Goal: Information Seeking & Learning: Find specific fact

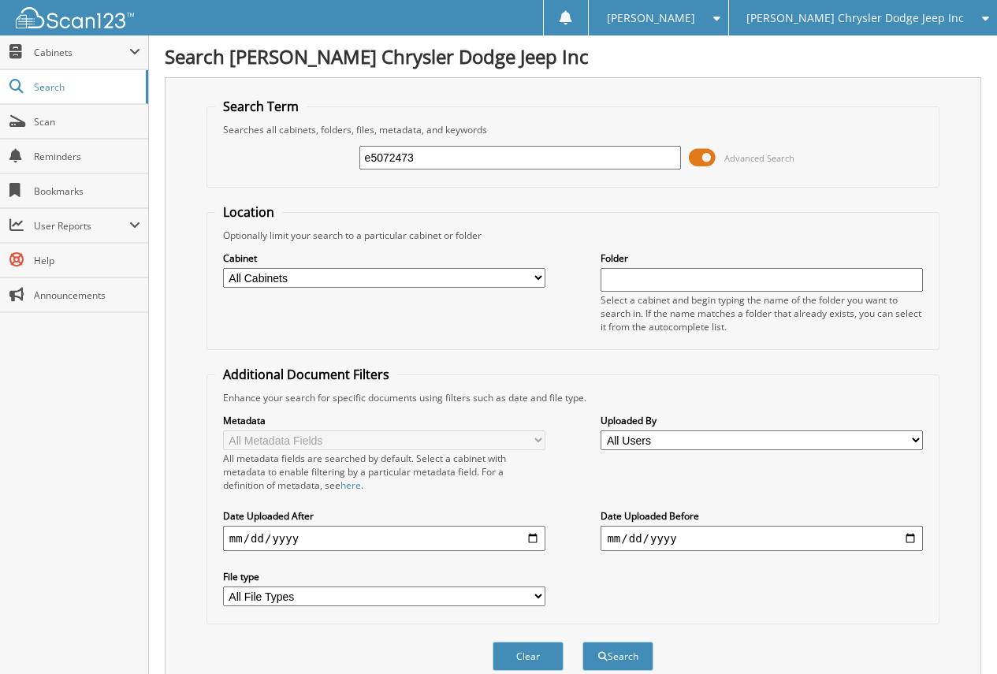
type input "e5072473"
click at [582, 641] on button "Search" at bounding box center [617, 655] width 71 height 29
drag, startPoint x: 392, startPoint y: 158, endPoint x: 162, endPoint y: 165, distance: 230.2
click at [148, 154] on body "Lauren M. Settings Logout Wilson Chrysler Dodge Jeep Inc Wilson Chevrolet Close…" at bounding box center [498, 398] width 997 height 797
type input "lexus"
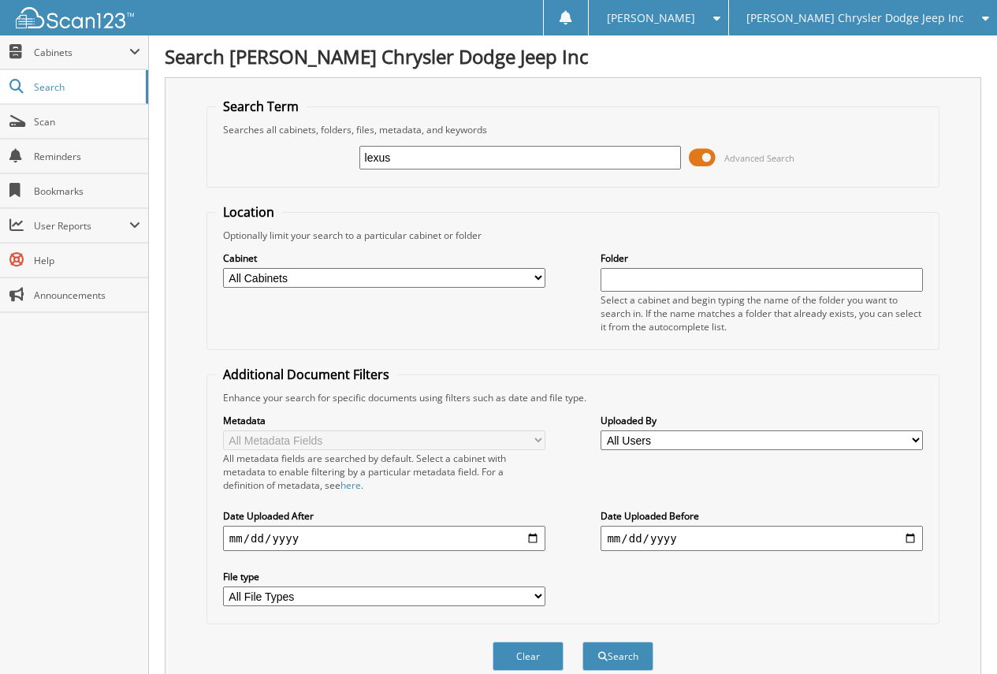
click at [582, 641] on button "Search" at bounding box center [617, 655] width 71 height 29
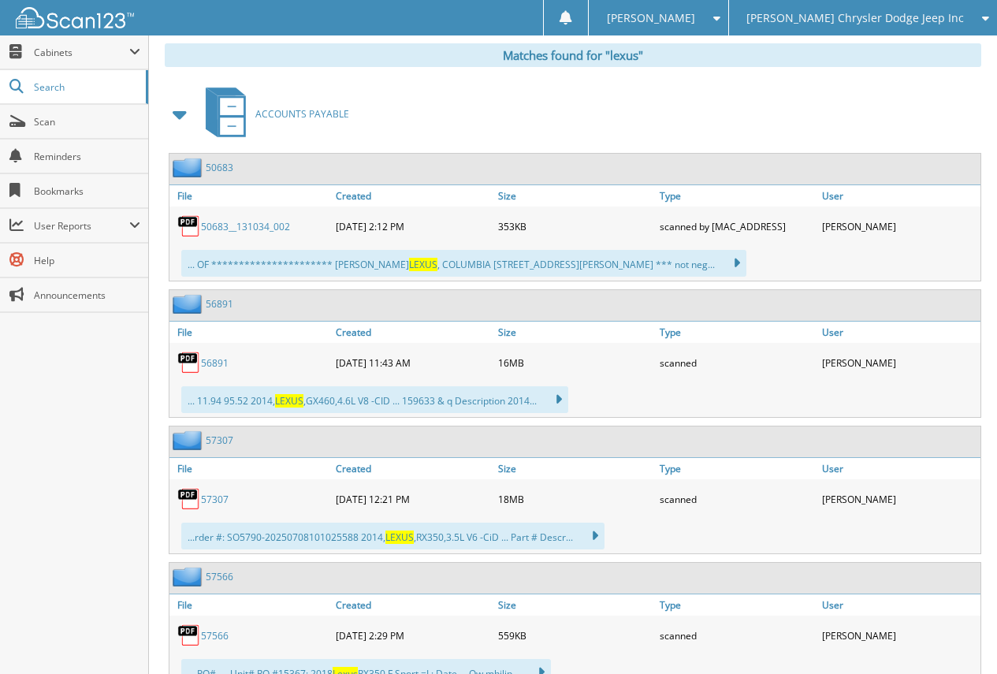
scroll to position [709, 0]
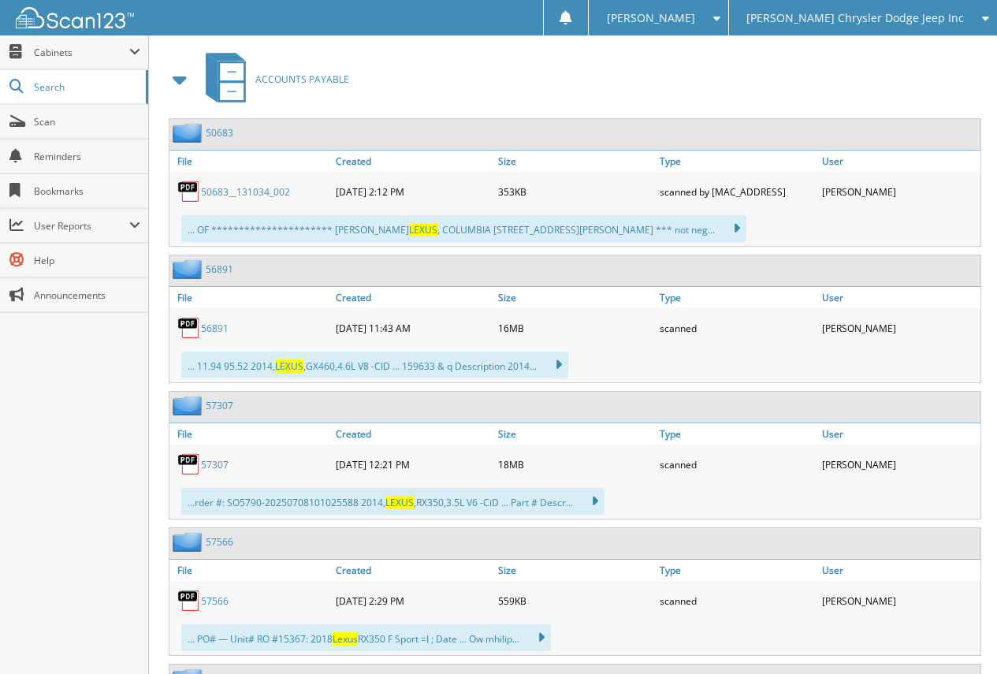
click at [230, 405] on link "57307" at bounding box center [220, 405] width 28 height 13
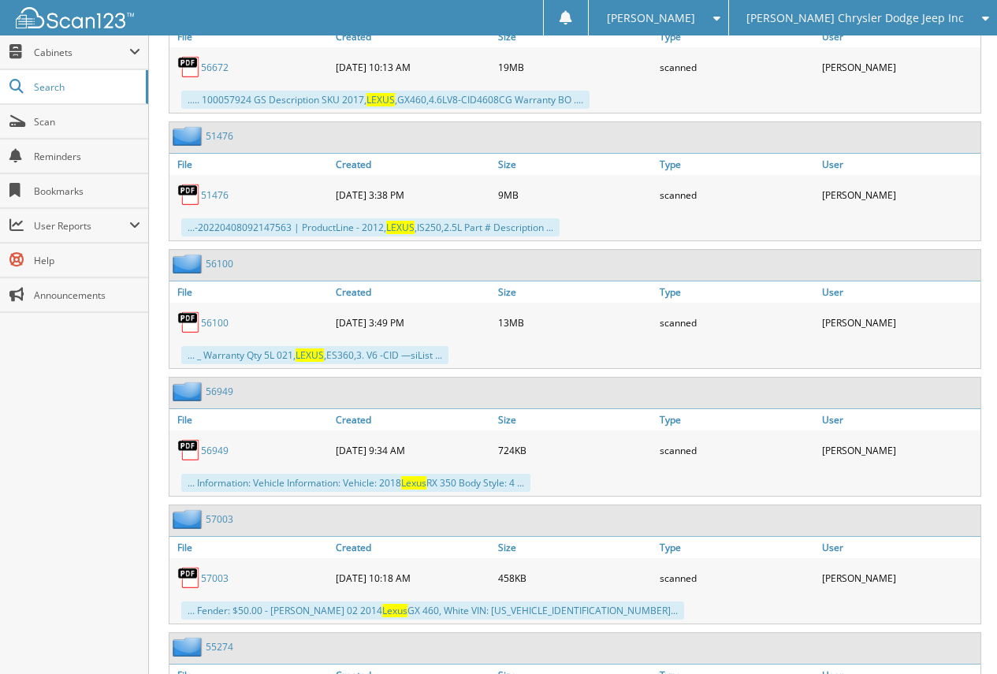
scroll to position [4019, 0]
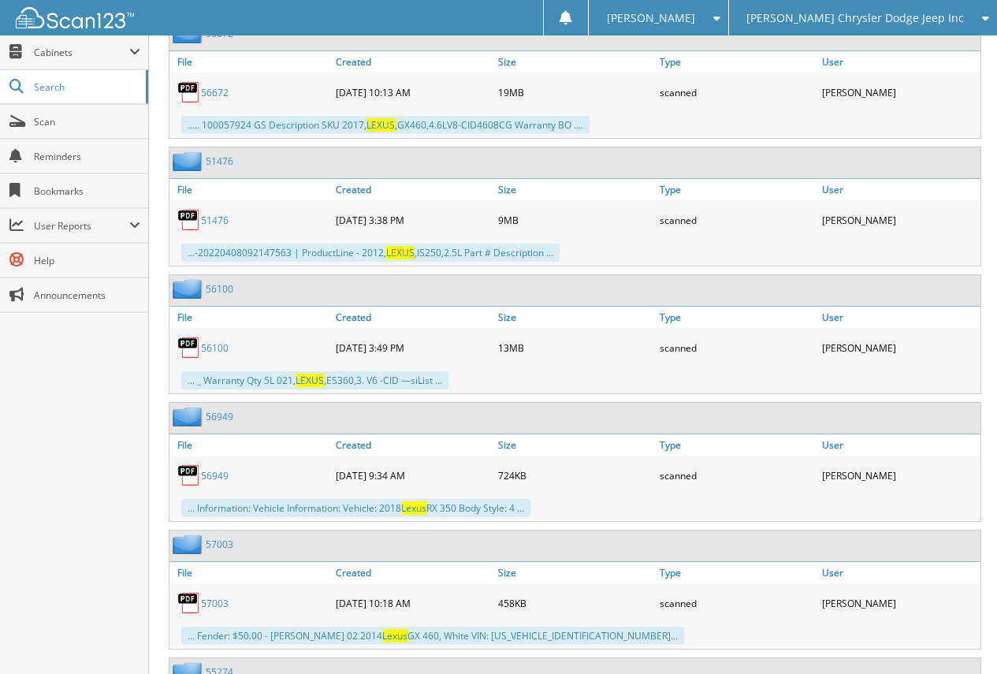
drag, startPoint x: 459, startPoint y: 250, endPoint x: 987, endPoint y: 284, distance: 528.3
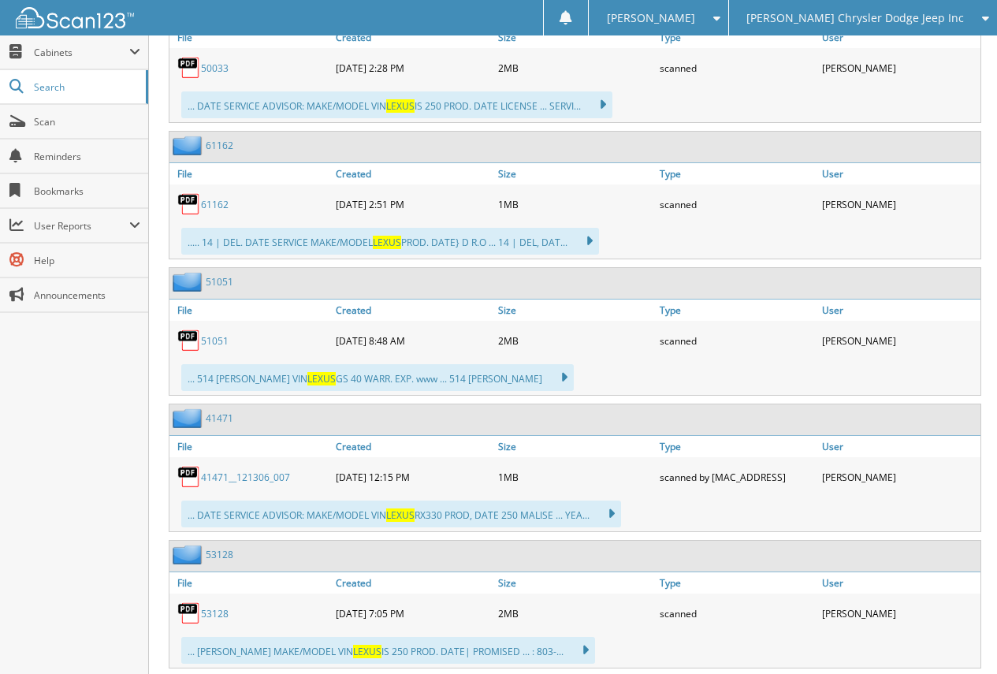
scroll to position [5201, 0]
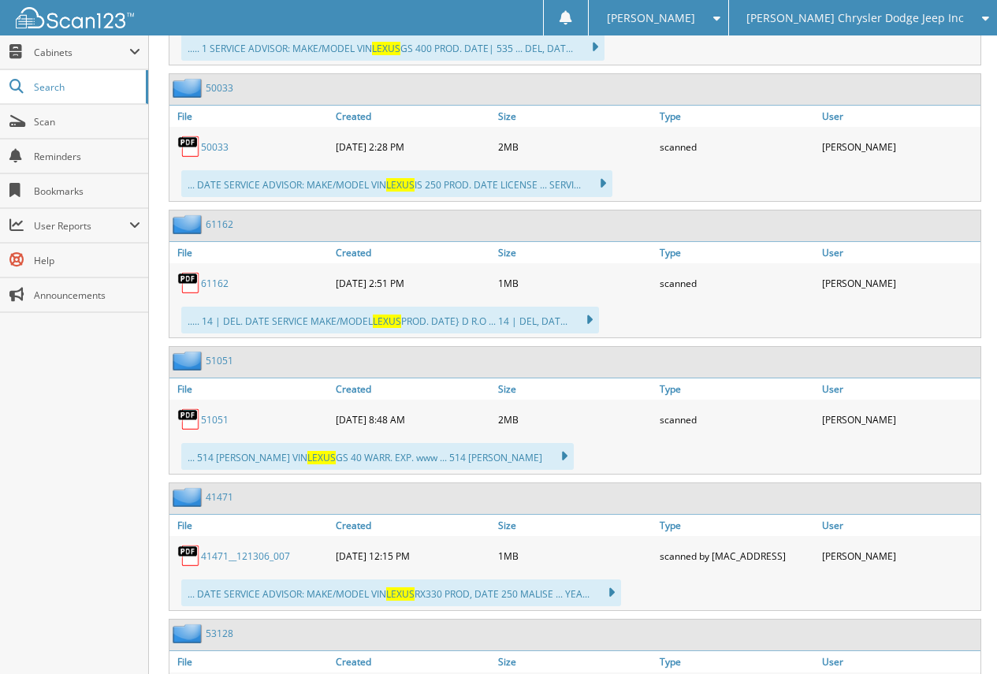
click at [223, 224] on link "61162" at bounding box center [220, 224] width 28 height 13
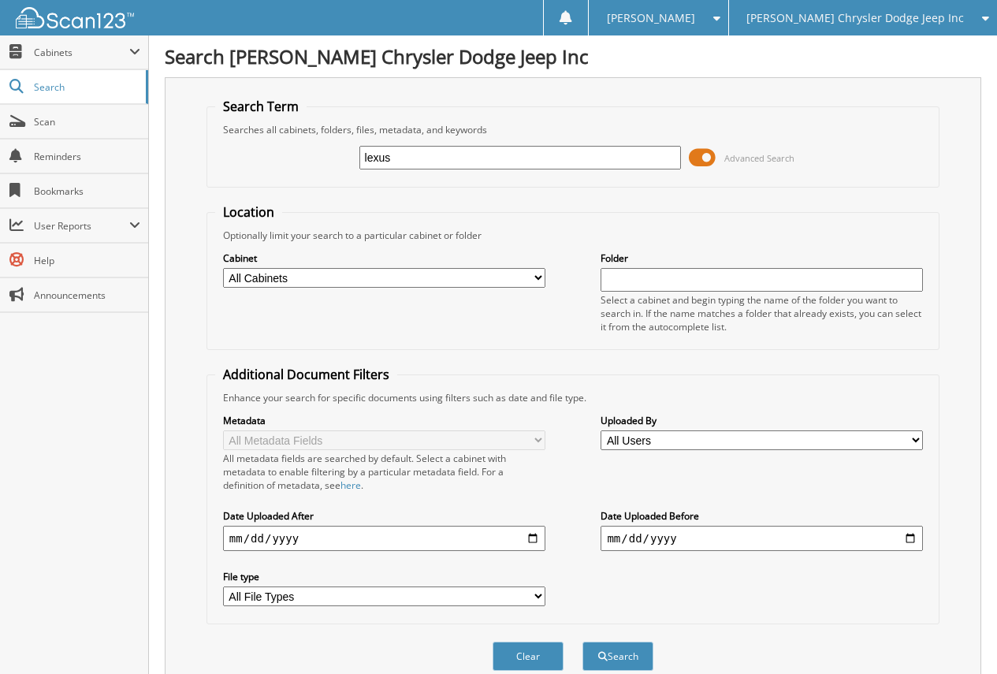
scroll to position [79, 0]
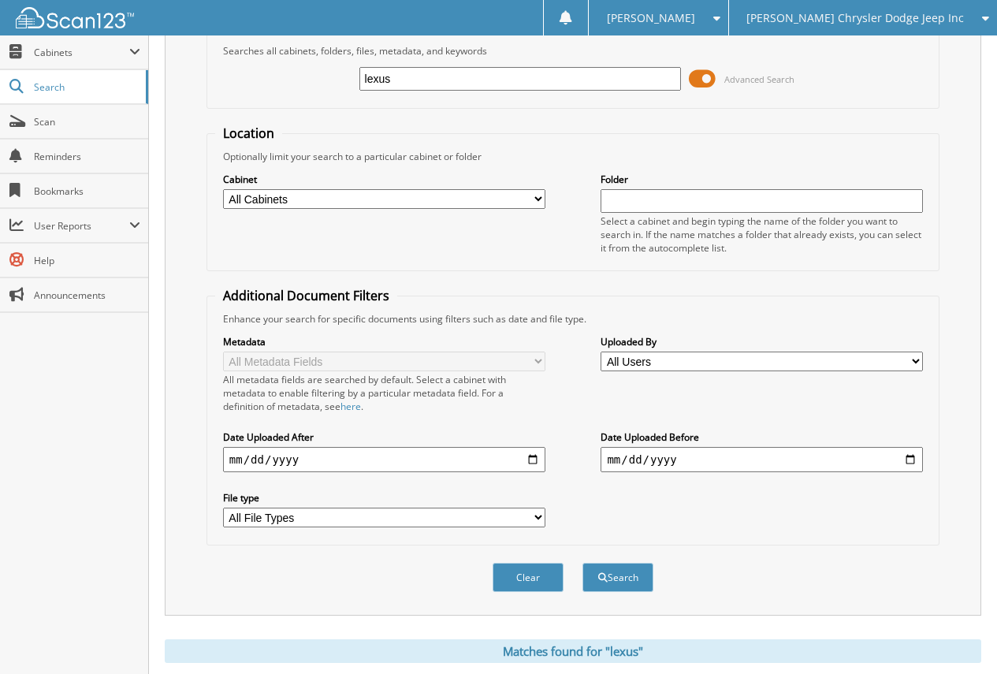
click at [656, 360] on select "All Users [PERSON_NAME] [PERSON_NAME] [PERSON_NAME] [PERSON_NAME] Chrysler Tech…" at bounding box center [761, 361] width 322 height 20
select select "60316"
click at [600, 351] on select "All Users [PERSON_NAME] [PERSON_NAME] [PERSON_NAME] [PERSON_NAME] Chrysler Tech…" at bounding box center [761, 361] width 322 height 20
click at [605, 577] on span "submit" at bounding box center [602, 577] width 9 height 9
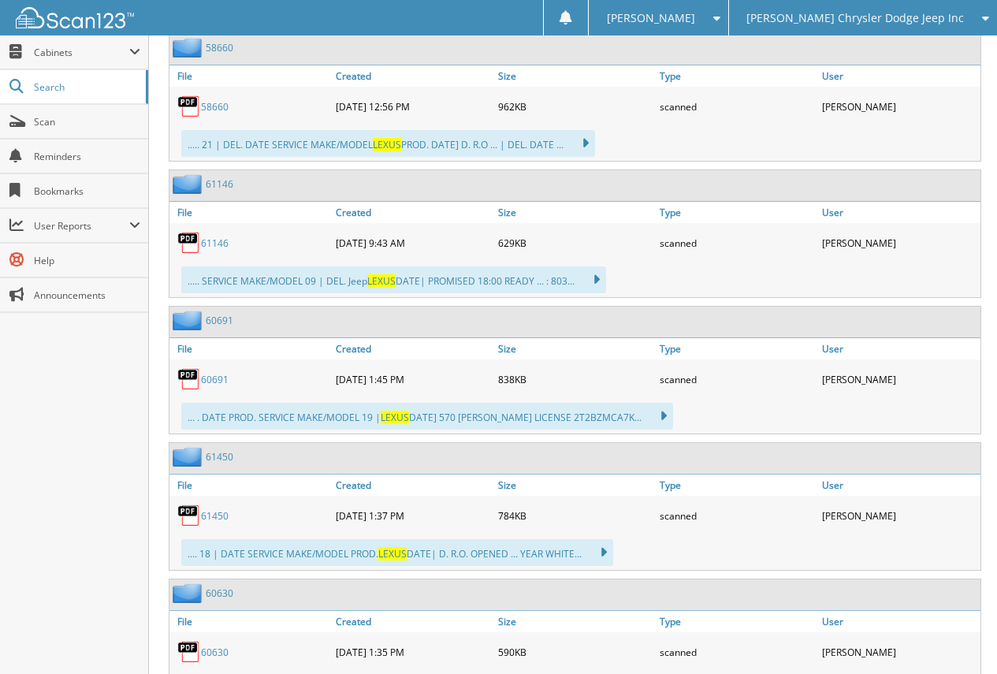
scroll to position [3704, 0]
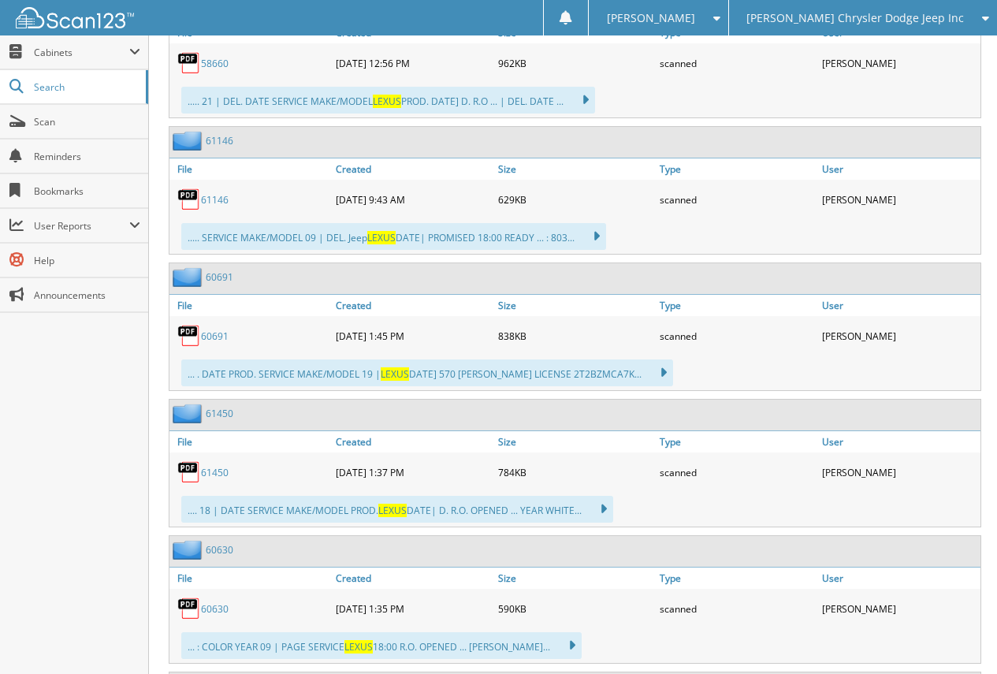
click at [211, 415] on link "61450" at bounding box center [220, 413] width 28 height 13
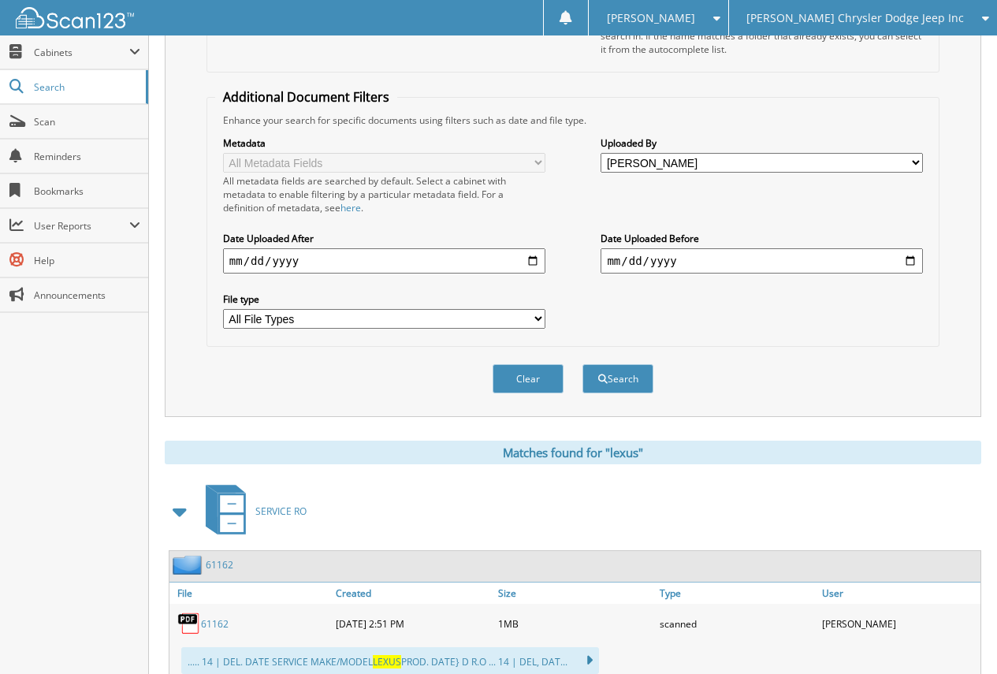
scroll to position [79, 0]
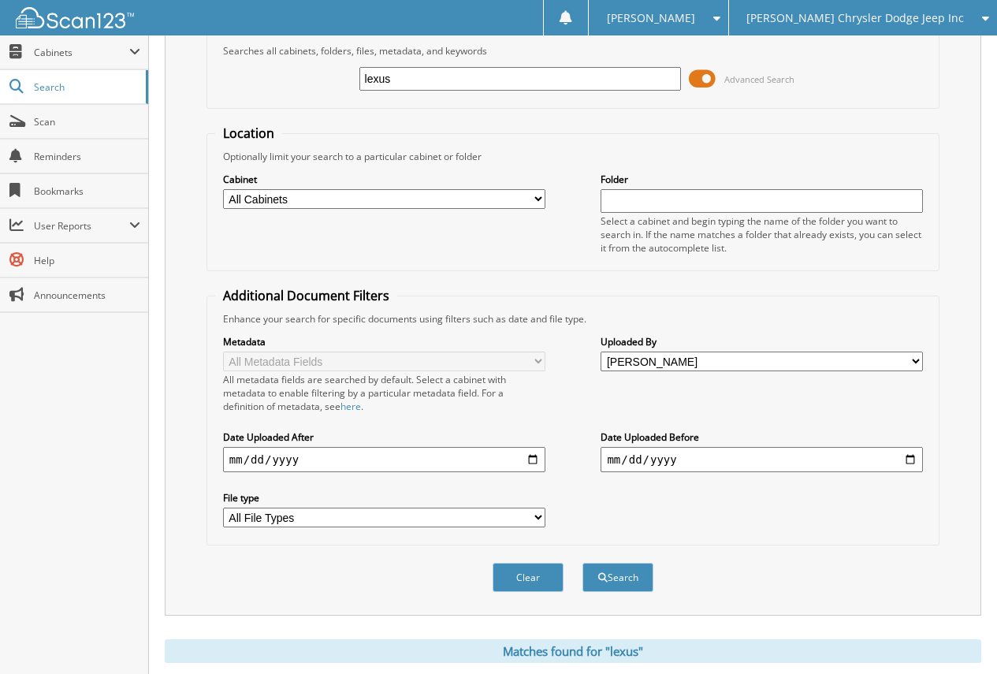
click at [484, 72] on input "lexus" at bounding box center [520, 79] width 322 height 24
drag, startPoint x: 484, startPoint y: 72, endPoint x: 337, endPoint y: 76, distance: 146.6
click at [339, 76] on div "lexus Advanced Search" at bounding box center [573, 79] width 716 height 43
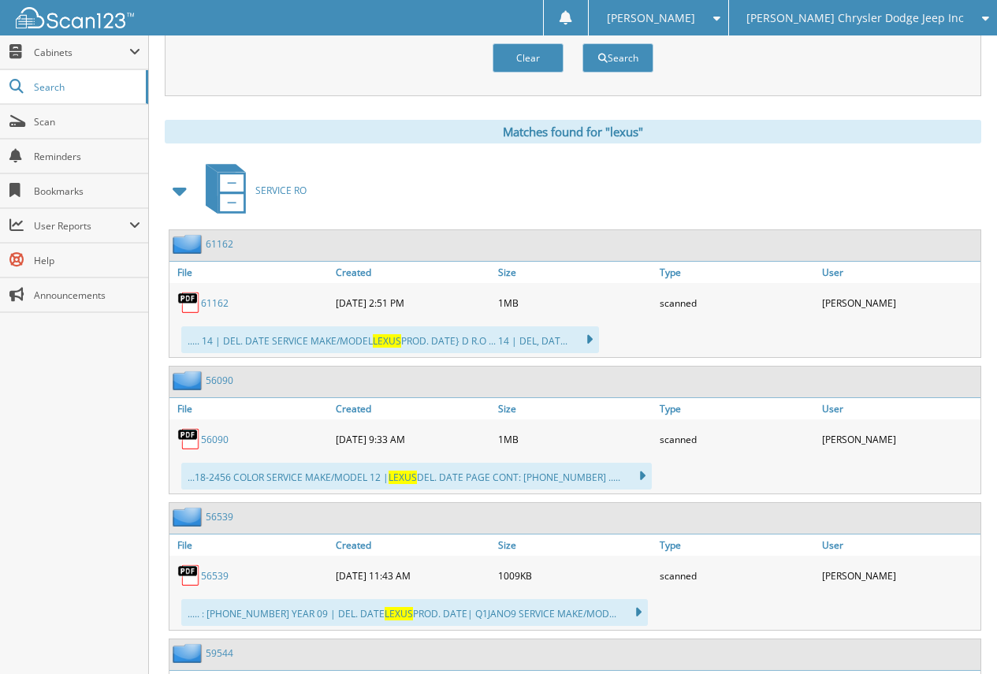
scroll to position [630, 0]
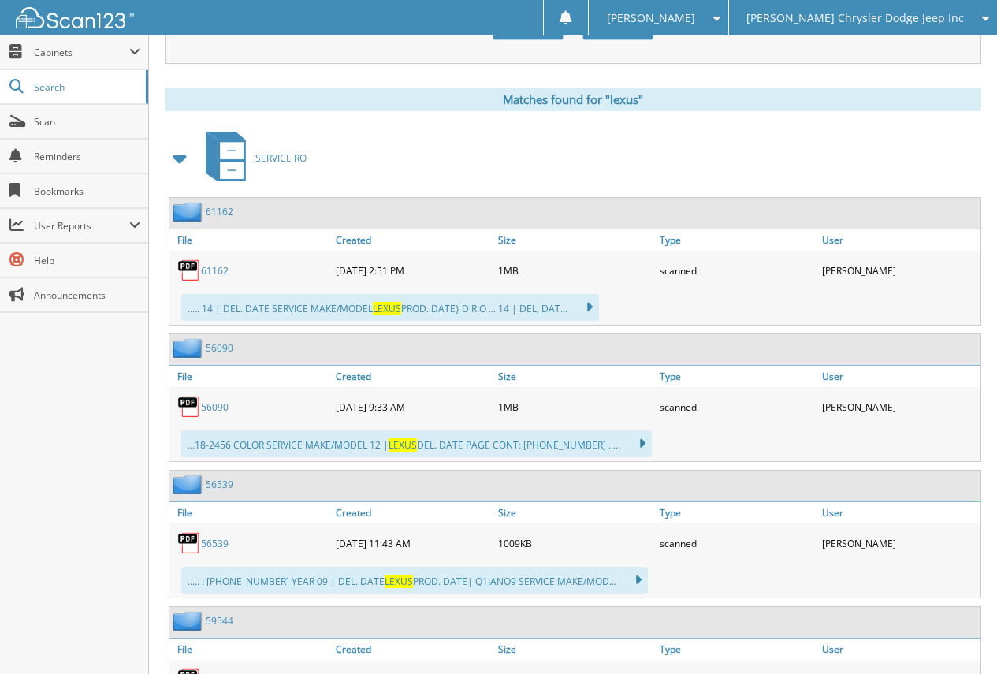
type input "e"
click at [216, 216] on link "61162" at bounding box center [220, 211] width 28 height 13
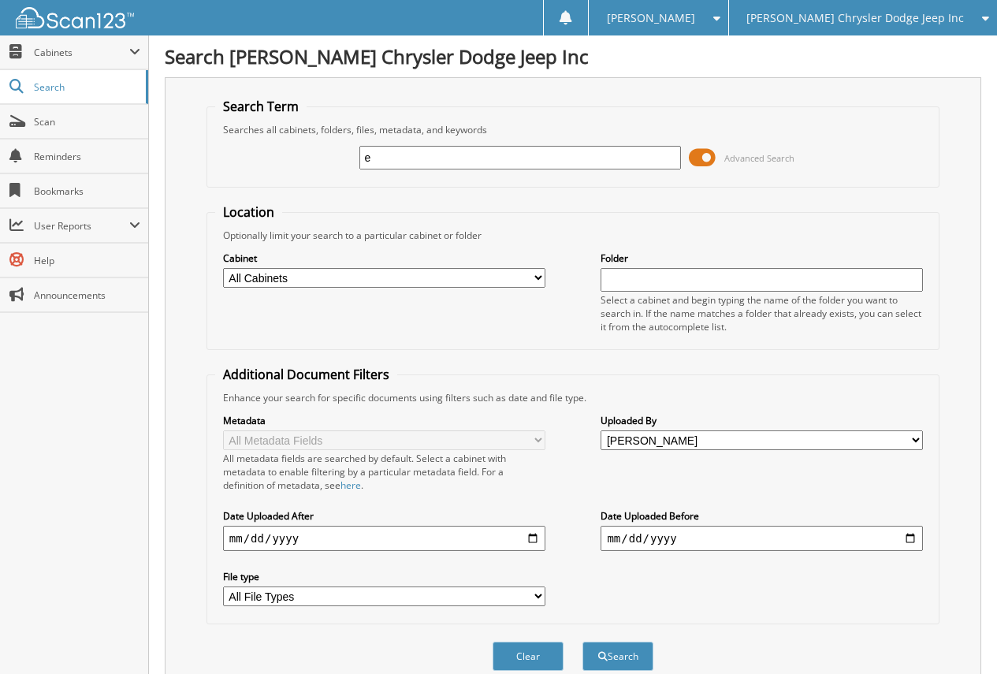
drag, startPoint x: 413, startPoint y: 160, endPoint x: 272, endPoint y: 164, distance: 141.1
click at [297, 166] on div "e Advanced Search" at bounding box center [573, 157] width 716 height 43
click at [90, 129] on link "Scan" at bounding box center [74, 122] width 148 height 34
type input "lexus"
click at [582, 641] on button "Search" at bounding box center [617, 655] width 71 height 29
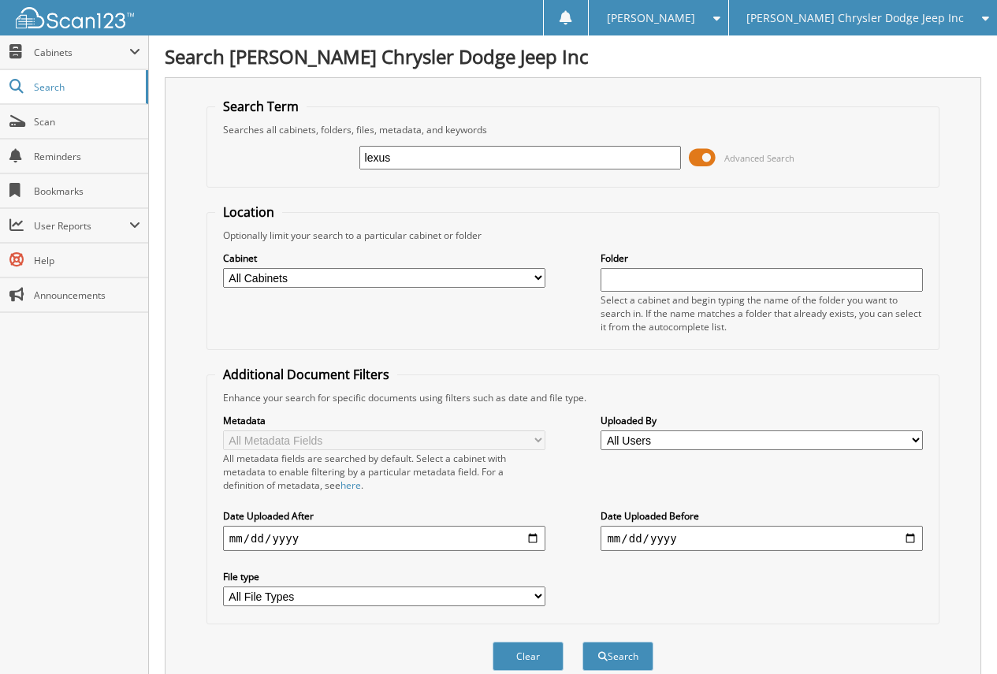
drag, startPoint x: 450, startPoint y: 160, endPoint x: 246, endPoint y: 167, distance: 204.2
click at [254, 168] on div "lexus Advanced Search" at bounding box center [573, 157] width 716 height 43
type input "61162"
click at [582, 641] on button "Search" at bounding box center [617, 655] width 71 height 29
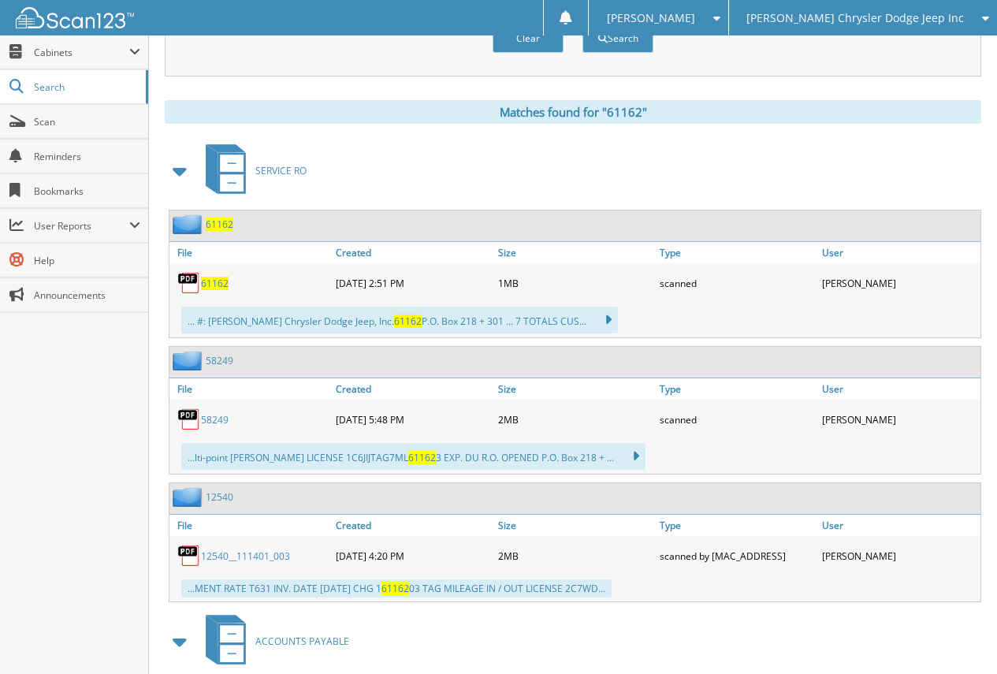
scroll to position [534, 0]
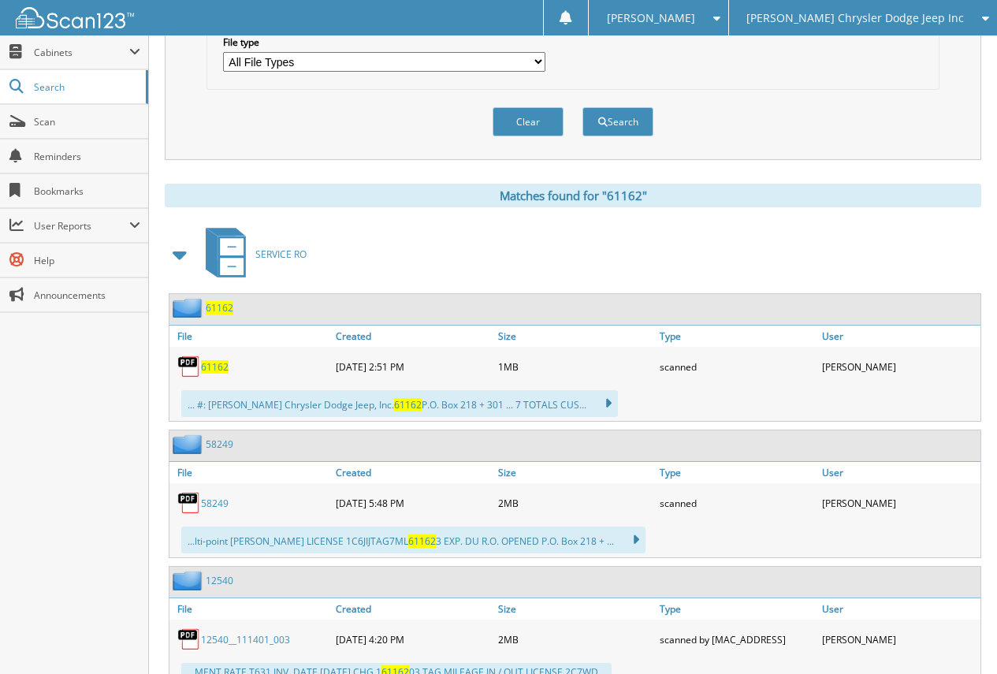
click at [210, 314] on span "61162" at bounding box center [220, 307] width 28 height 13
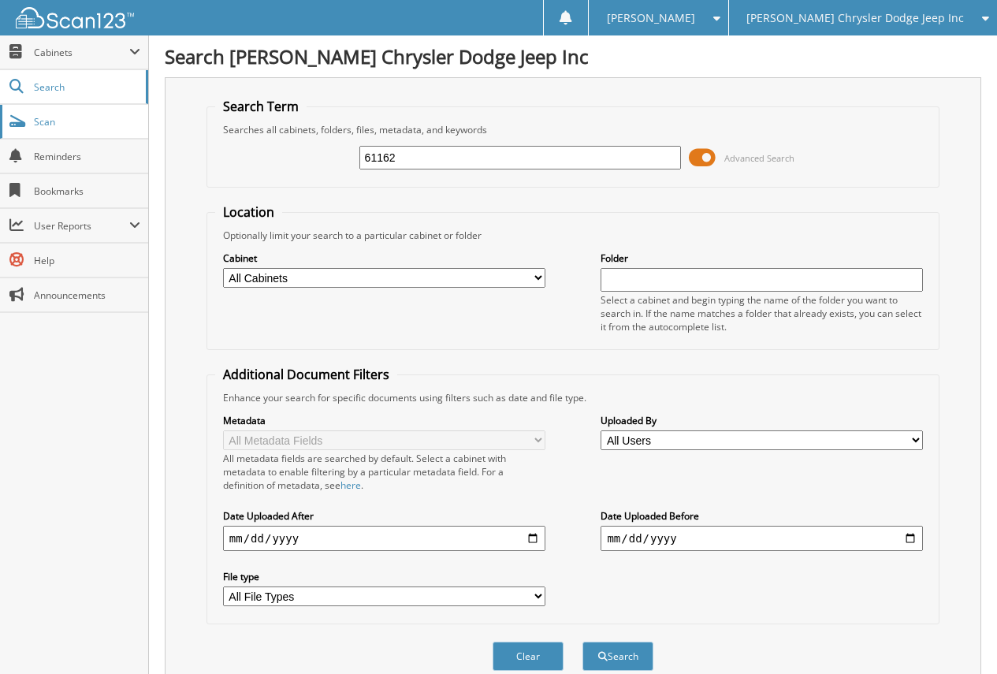
click at [77, 128] on link "Scan" at bounding box center [74, 122] width 148 height 34
click at [61, 132] on link "Scan" at bounding box center [74, 122] width 148 height 34
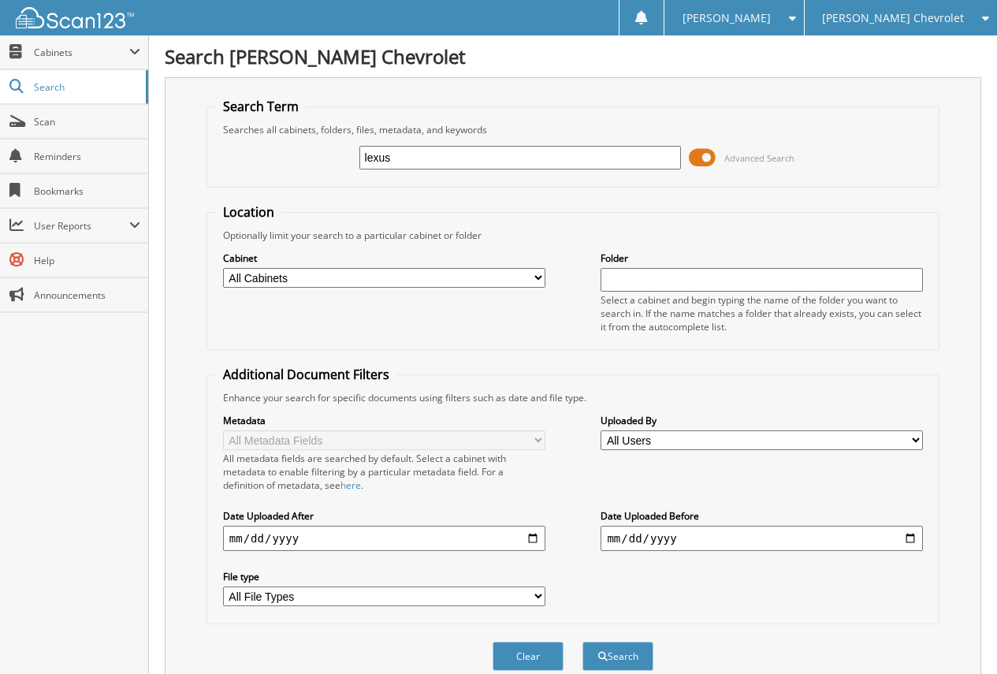
type input "lexus"
click at [651, 441] on select "All Users [PERSON_NAME] [PERSON_NAME] [PERSON_NAME] [PERSON_NAME] [PERSON_NAME]…" at bounding box center [761, 440] width 322 height 20
select select "60316"
click at [600, 430] on select "All Users [PERSON_NAME] [PERSON_NAME] [PERSON_NAME] [PERSON_NAME] [PERSON_NAME]…" at bounding box center [761, 440] width 322 height 20
click at [347, 545] on input "date" at bounding box center [384, 538] width 322 height 25
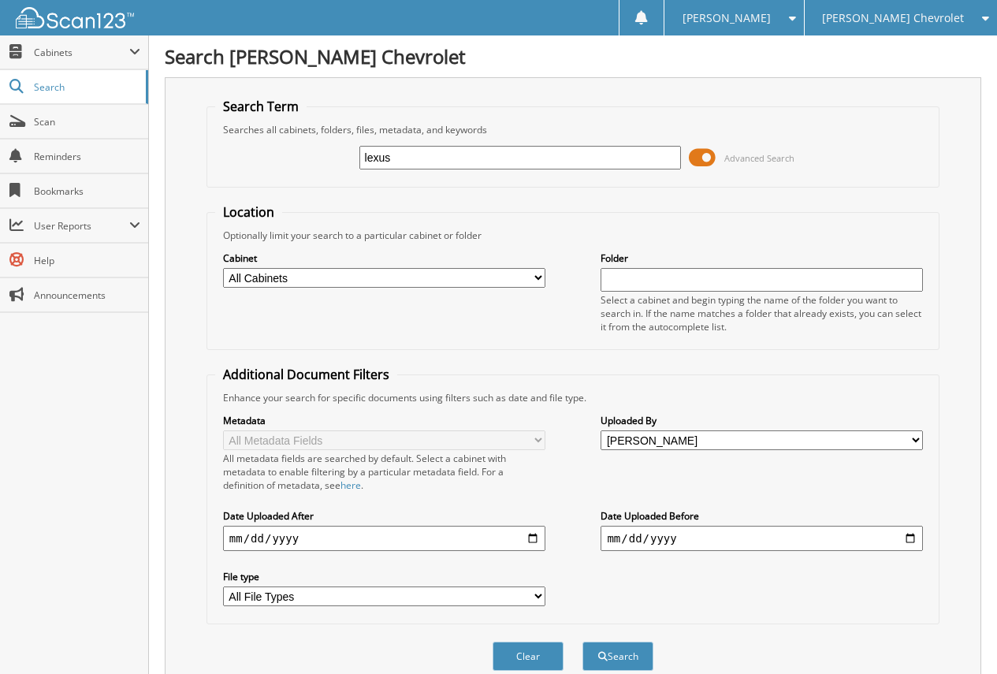
click at [537, 541] on input "date" at bounding box center [384, 538] width 322 height 25
type input "[DATE]"
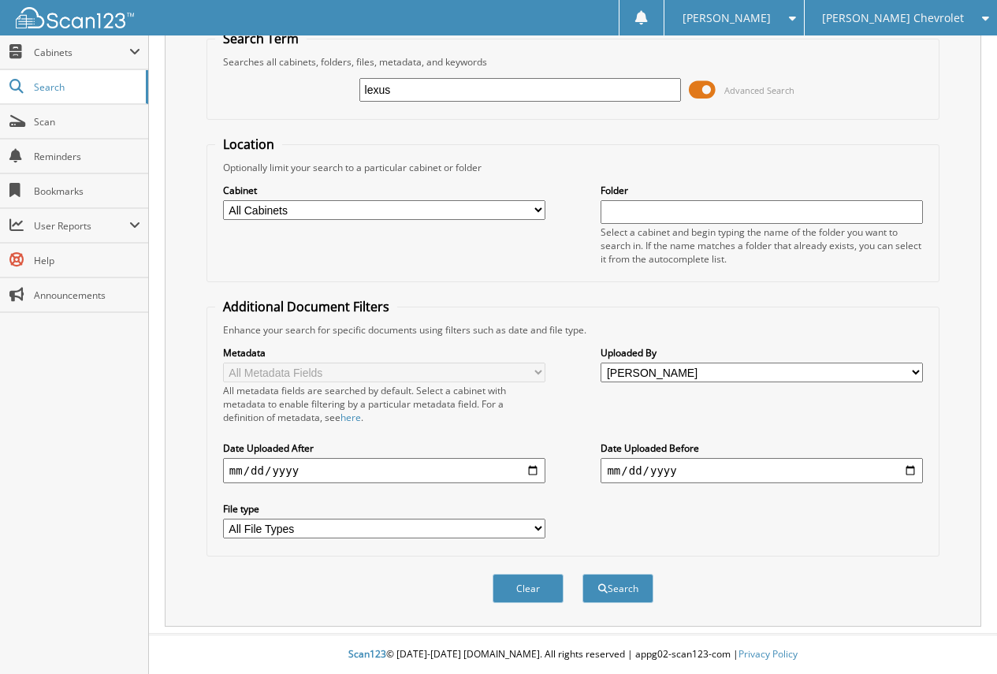
scroll to position [69, 0]
click at [613, 582] on button "Search" at bounding box center [617, 588] width 71 height 29
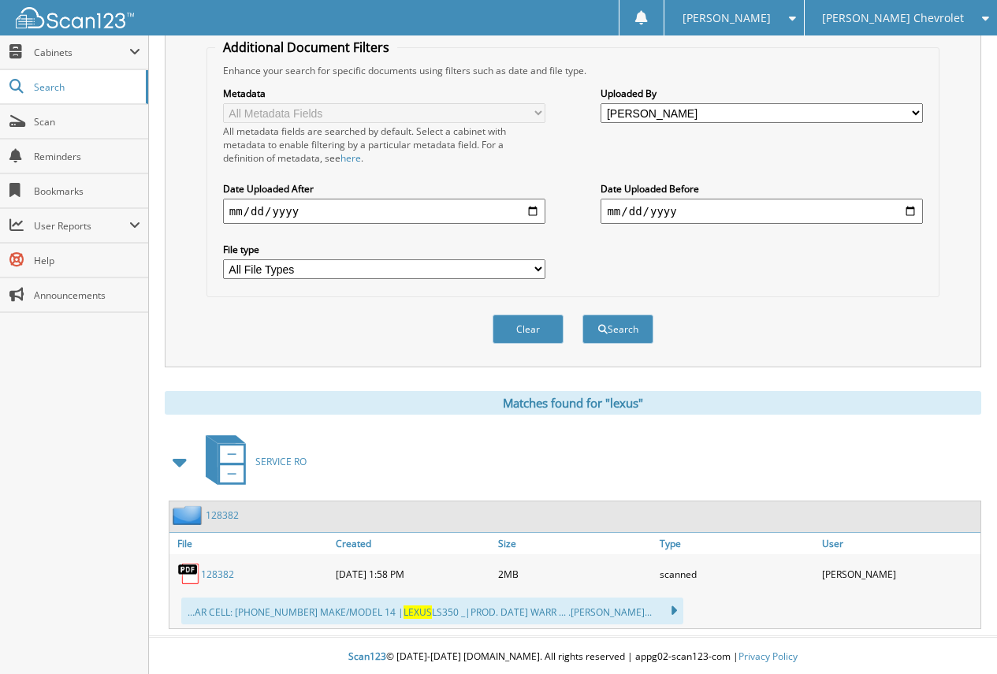
scroll to position [330, 0]
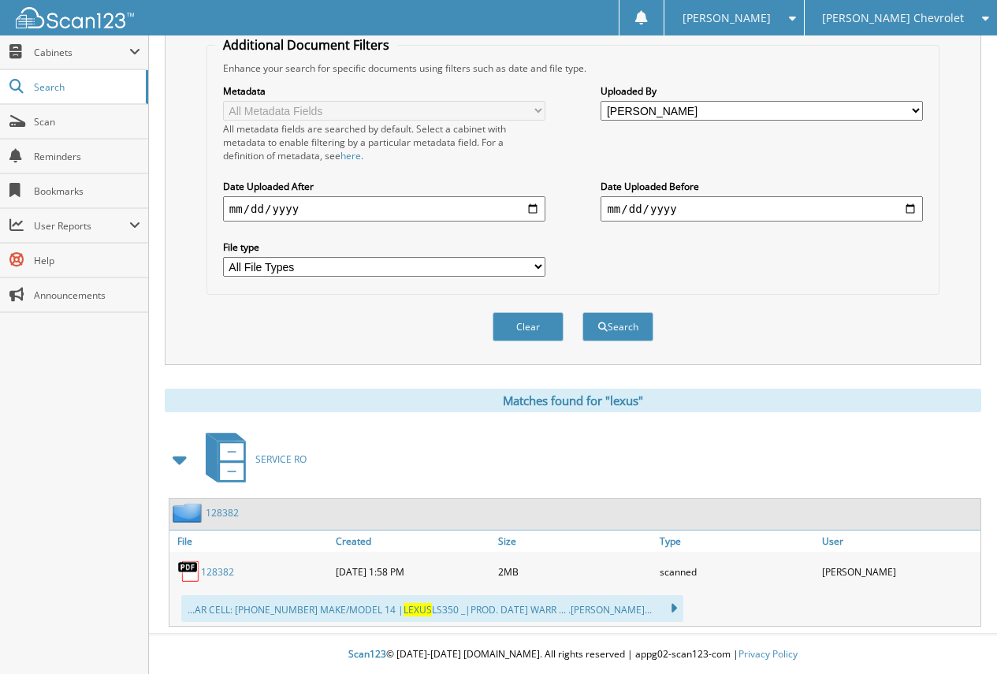
click at [228, 513] on link "128382" at bounding box center [222, 512] width 33 height 13
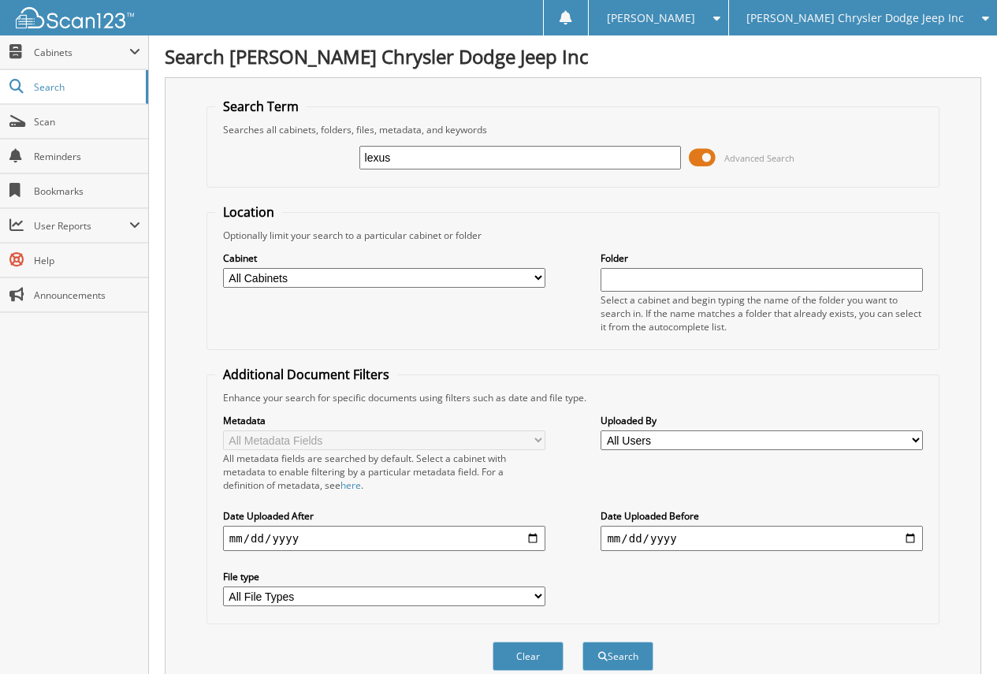
type input "lexus"
click at [796, 439] on select "All Users [PERSON_NAME] [PERSON_NAME] [PERSON_NAME] [PERSON_NAME] Chrysler Tech…" at bounding box center [761, 440] width 322 height 20
select select "60316"
click at [600, 430] on select "All Users Amanda Wright Audrey Owens BILLY FOX BROCK MURRAY Chrysler Tech Hue V…" at bounding box center [761, 440] width 322 height 20
click at [352, 549] on input "date" at bounding box center [384, 538] width 322 height 25
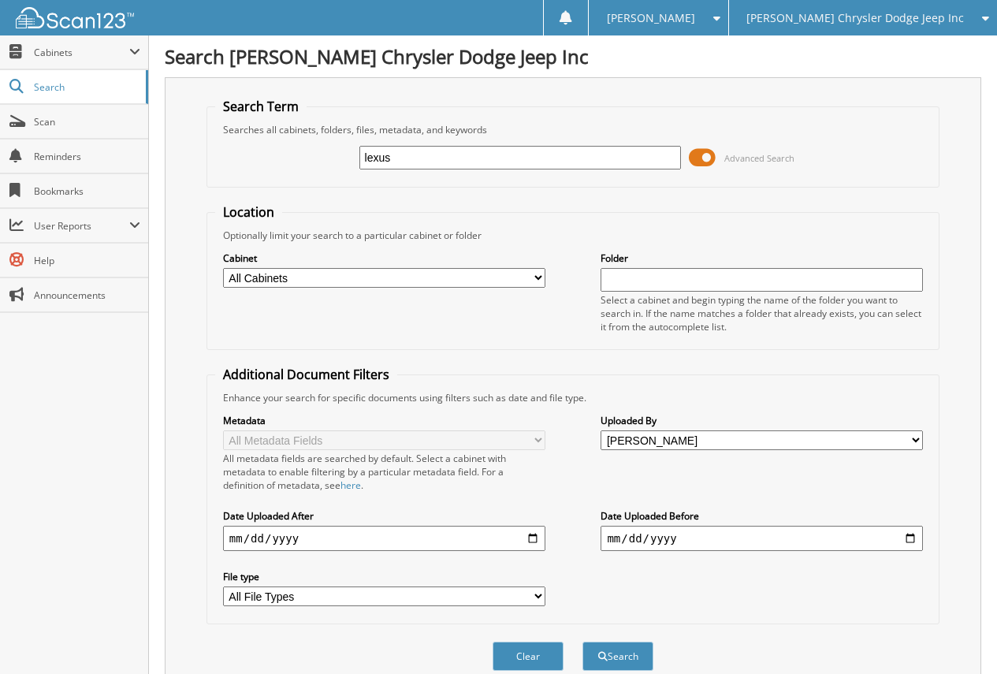
click at [532, 536] on input "date" at bounding box center [384, 538] width 322 height 25
type input "[DATE]"
click at [619, 649] on button "Search" at bounding box center [617, 655] width 71 height 29
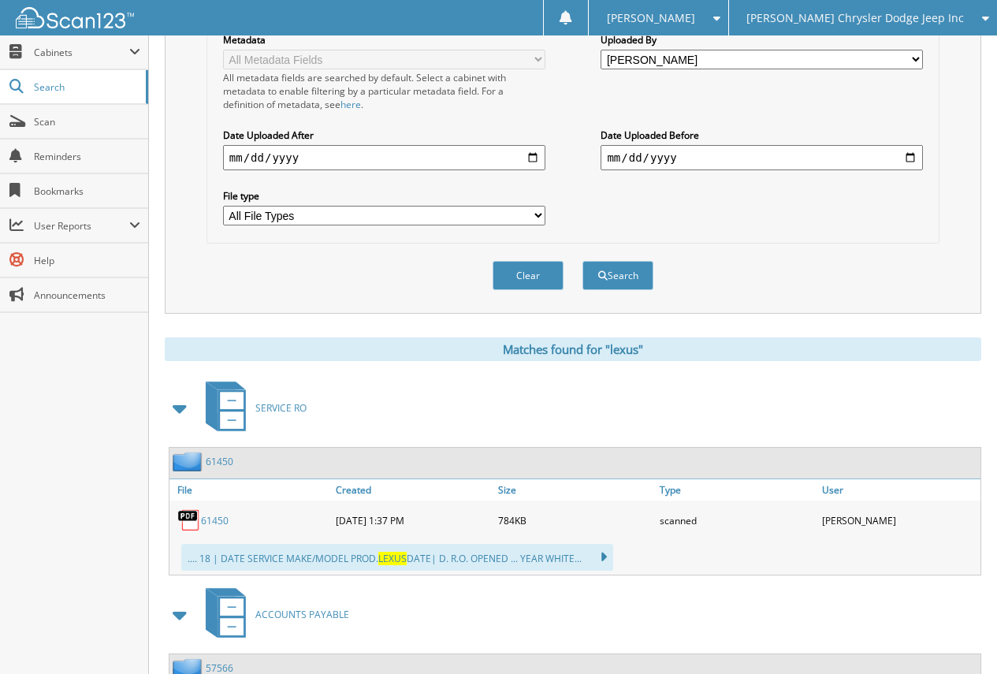
scroll to position [379, 0]
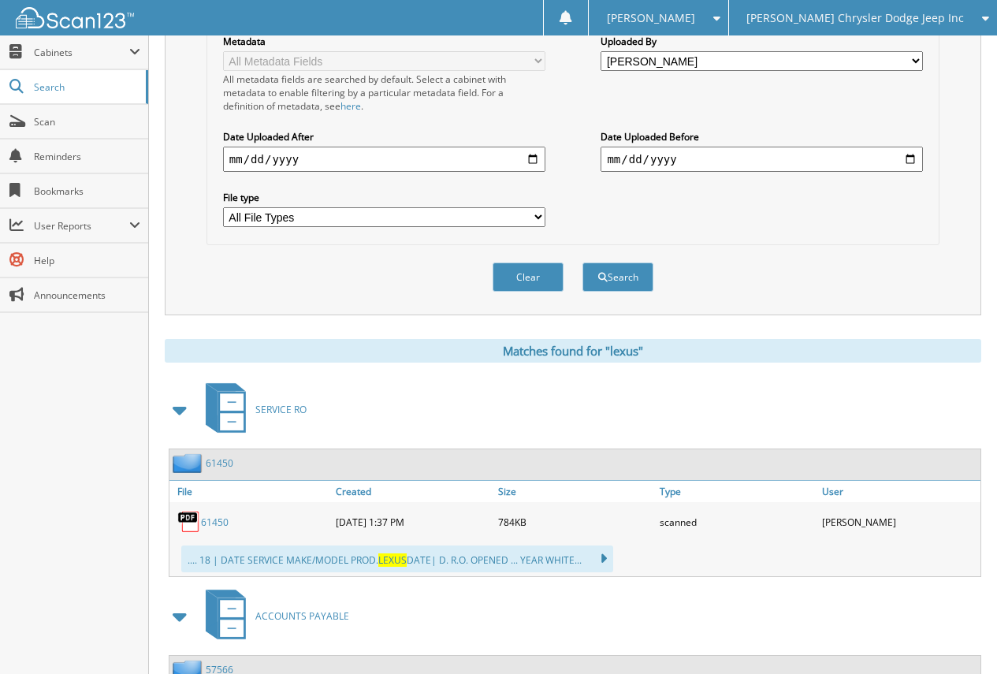
click at [212, 466] on link "61450" at bounding box center [220, 462] width 28 height 13
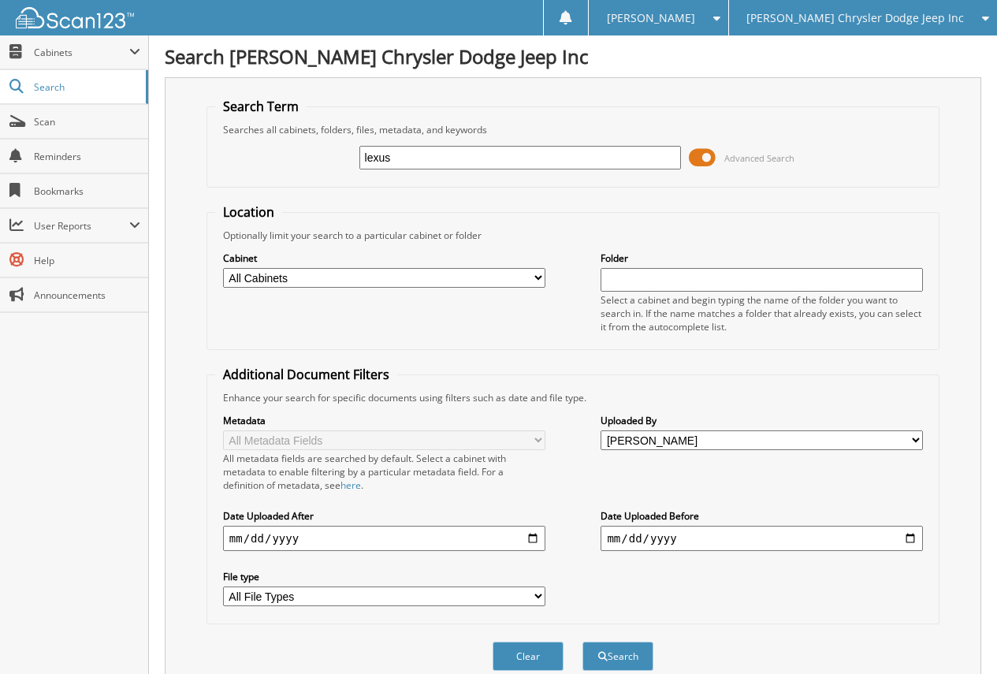
drag, startPoint x: 439, startPoint y: 148, endPoint x: 311, endPoint y: 154, distance: 127.8
click at [314, 154] on div "lexus Advanced Search" at bounding box center [573, 157] width 716 height 43
type input "e"
